Goal: Transaction & Acquisition: Purchase product/service

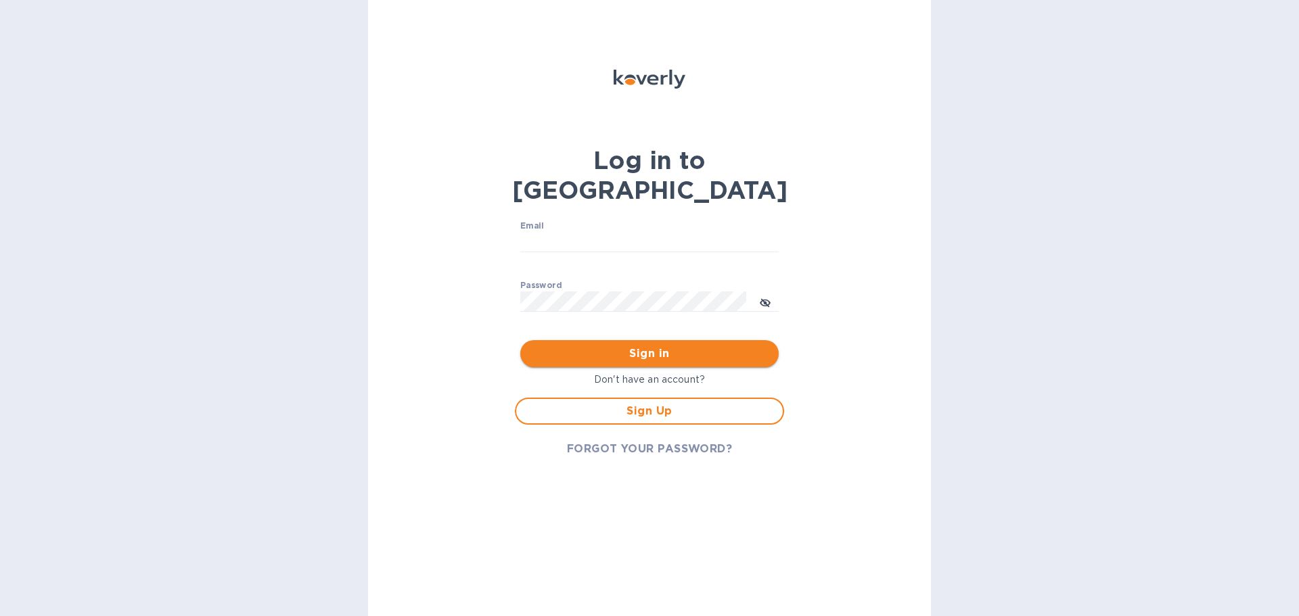
type input "jason@absolute-emc.com"
click at [630, 346] on span "Sign in" at bounding box center [649, 354] width 237 height 16
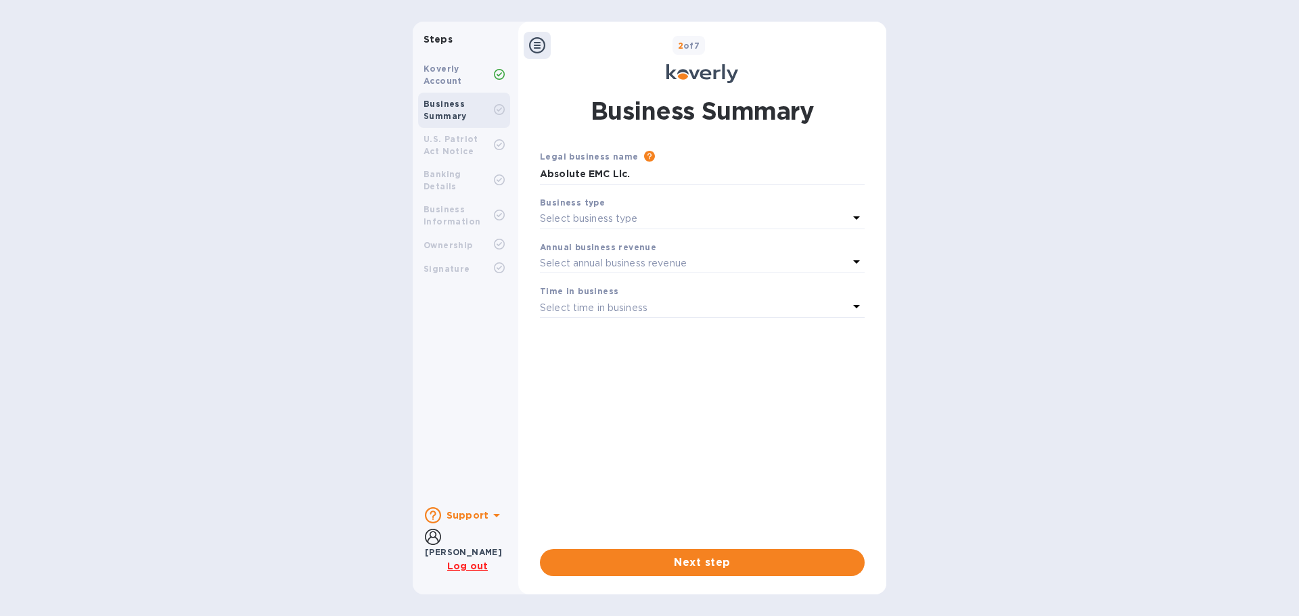
click at [444, 73] on b "Koverly Account" at bounding box center [442, 75] width 39 height 22
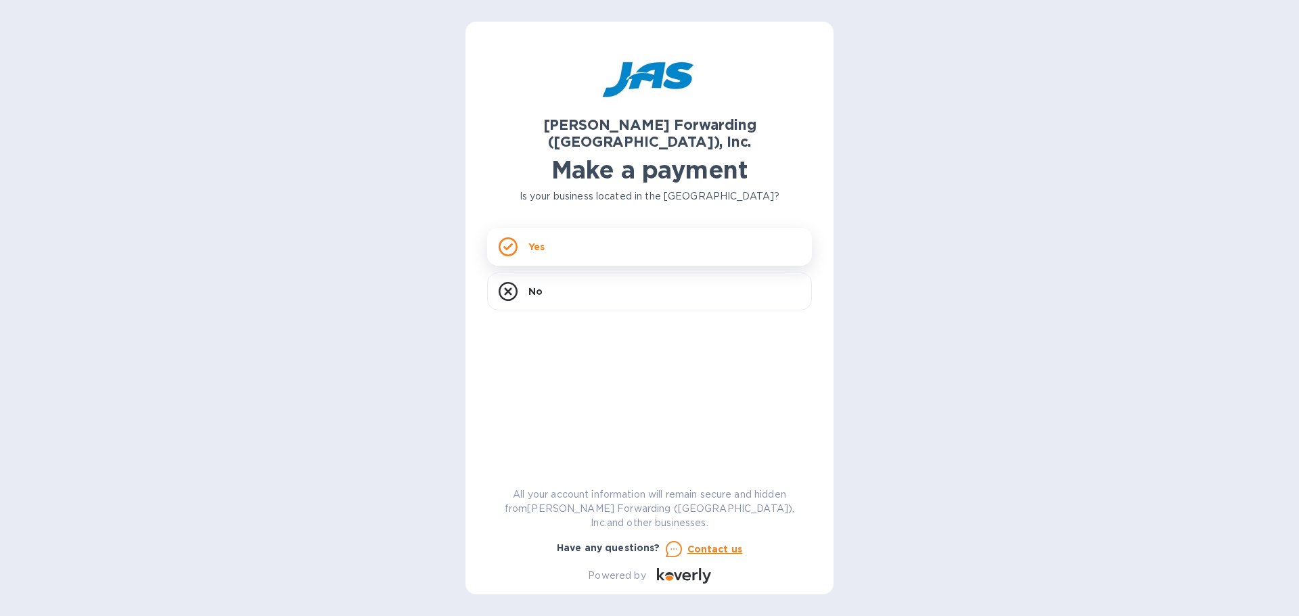
click at [593, 235] on div "Yes" at bounding box center [649, 247] width 325 height 38
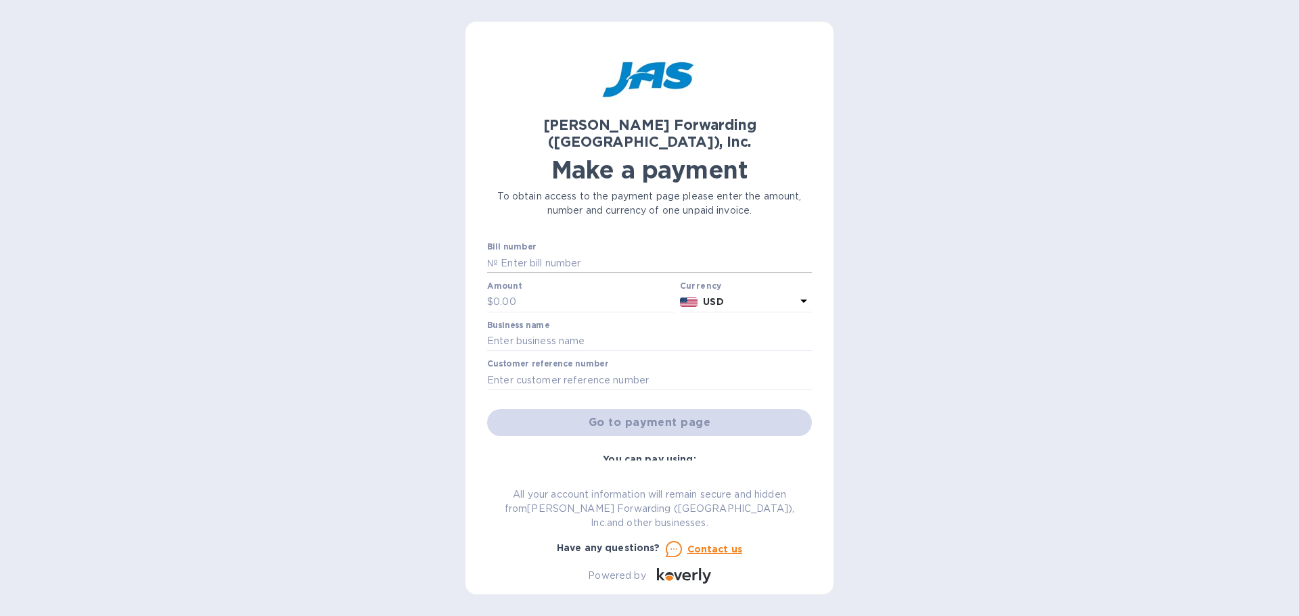
click at [594, 253] on input "text" at bounding box center [655, 263] width 314 height 20
paste input "ORF503320981"
type input "ORF503320981"
click at [549, 292] on input "text" at bounding box center [583, 302] width 181 height 20
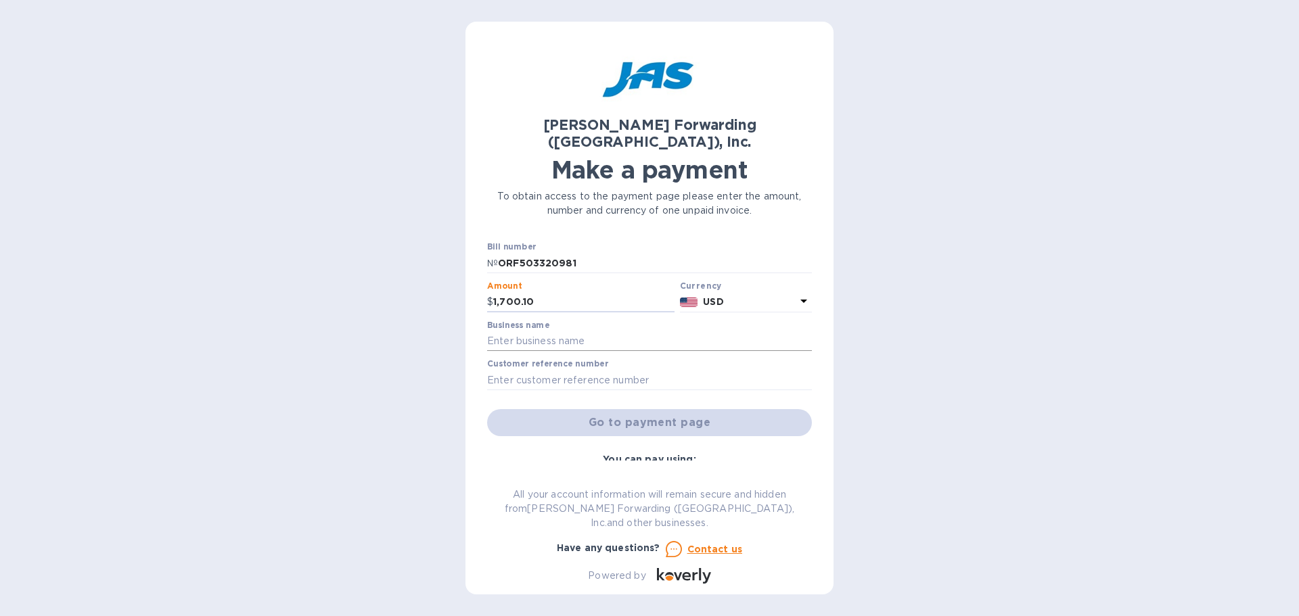
type input "1,700.10"
click at [591, 331] on input "text" at bounding box center [649, 341] width 325 height 20
type input "Absolute EMC LLc"
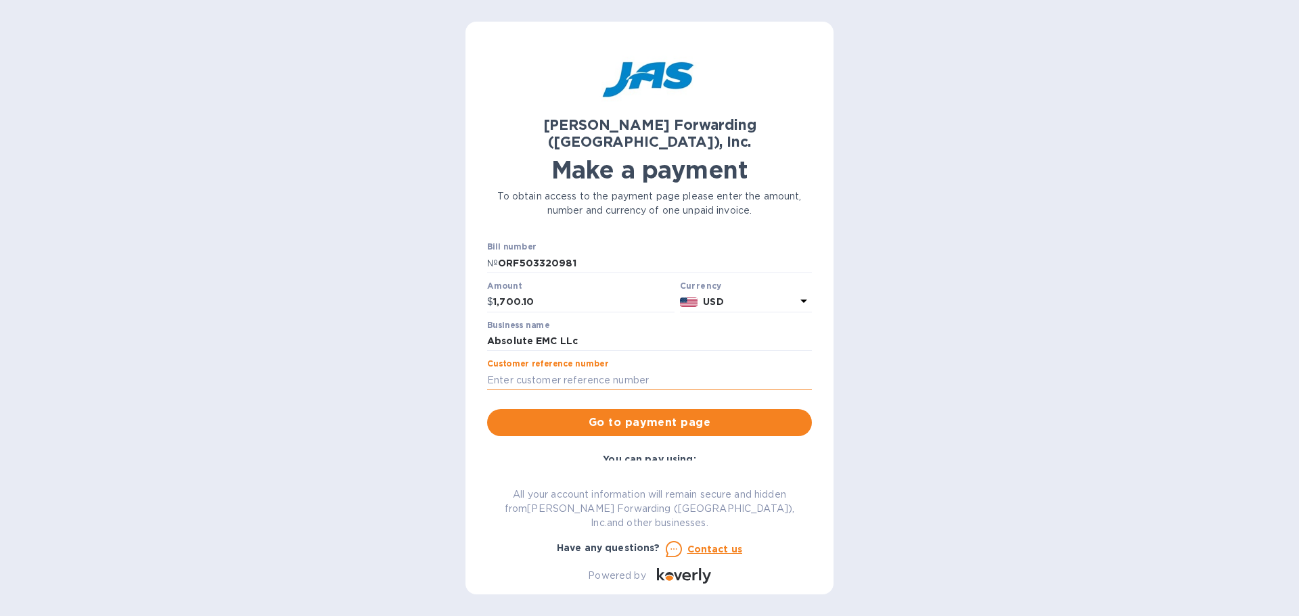
click at [587, 370] on input "text" at bounding box center [649, 380] width 325 height 20
type input "ABSEMCEVH"
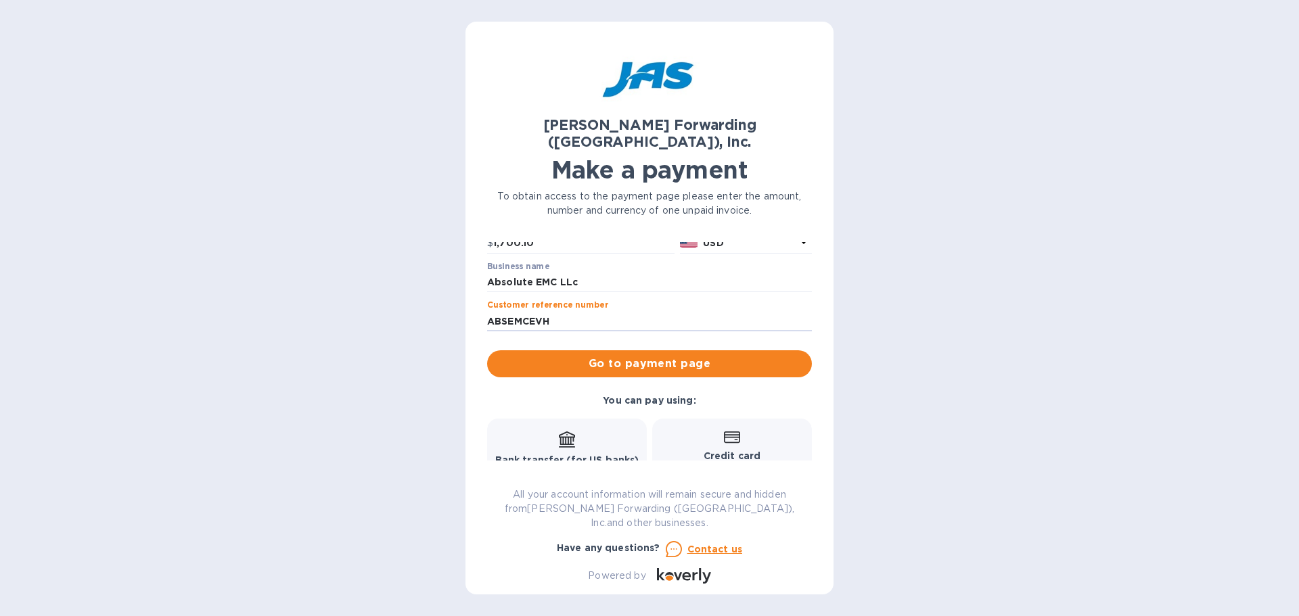
scroll to position [151, 0]
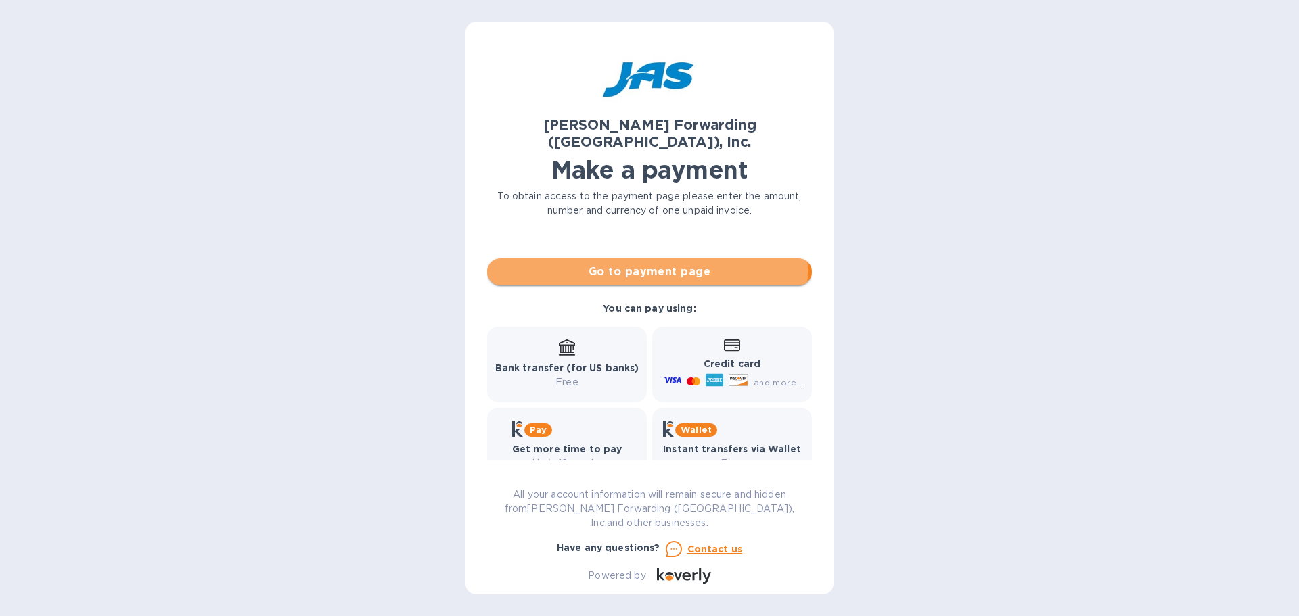
click at [640, 264] on span "Go to payment page" at bounding box center [649, 272] width 303 height 16
